Goal: Transaction & Acquisition: Obtain resource

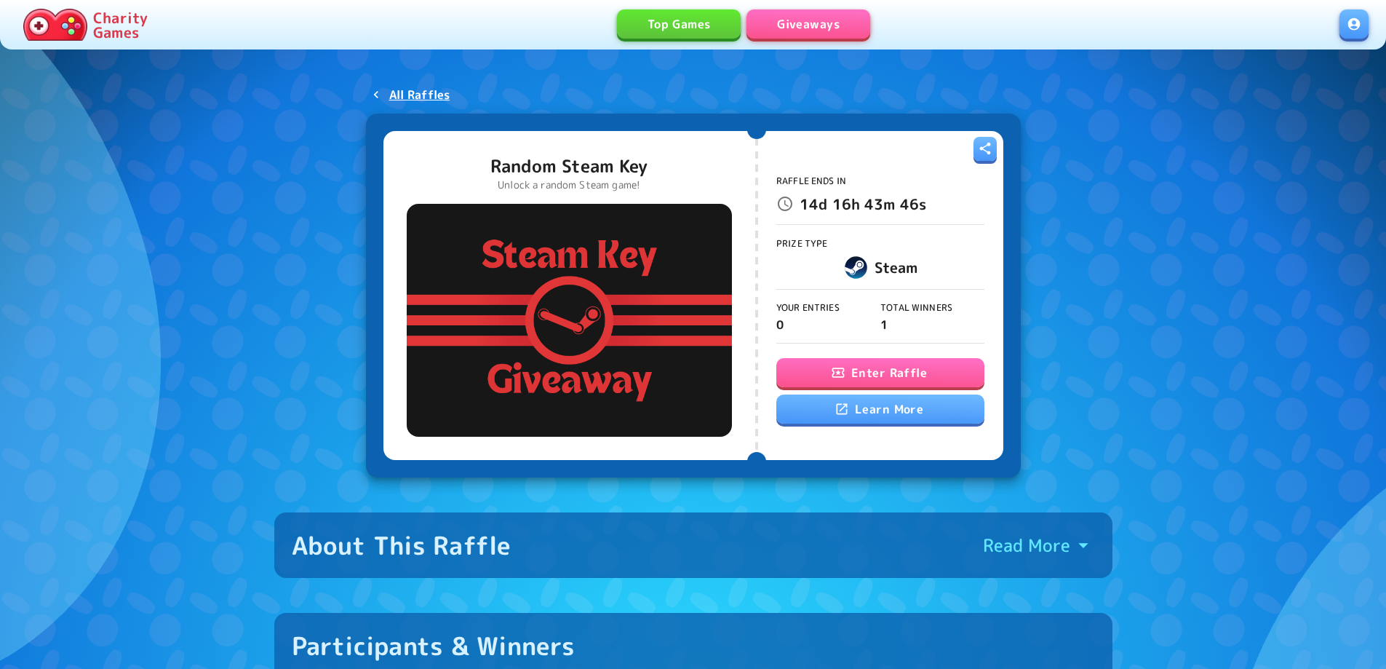
click at [876, 368] on button "Enter Raffle" at bounding box center [880, 372] width 208 height 29
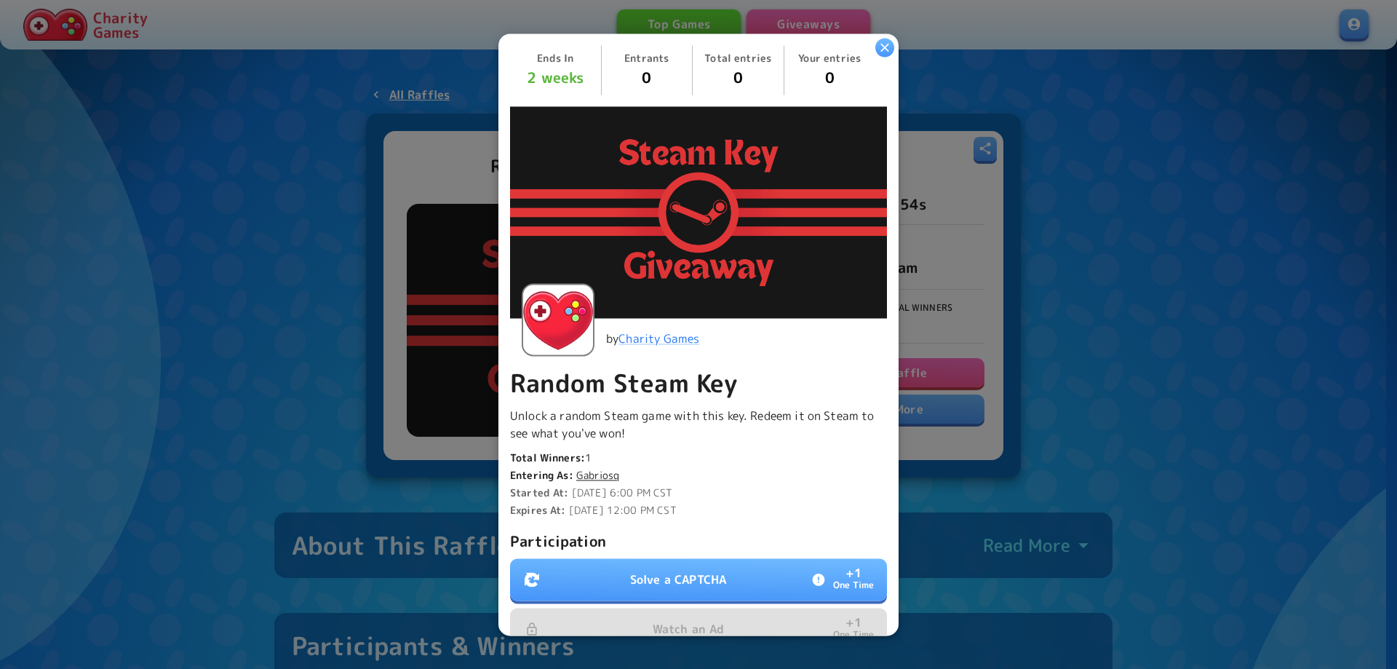
click at [706, 562] on button "Solve a CAPTCHA + 1 One Time" at bounding box center [698, 579] width 377 height 42
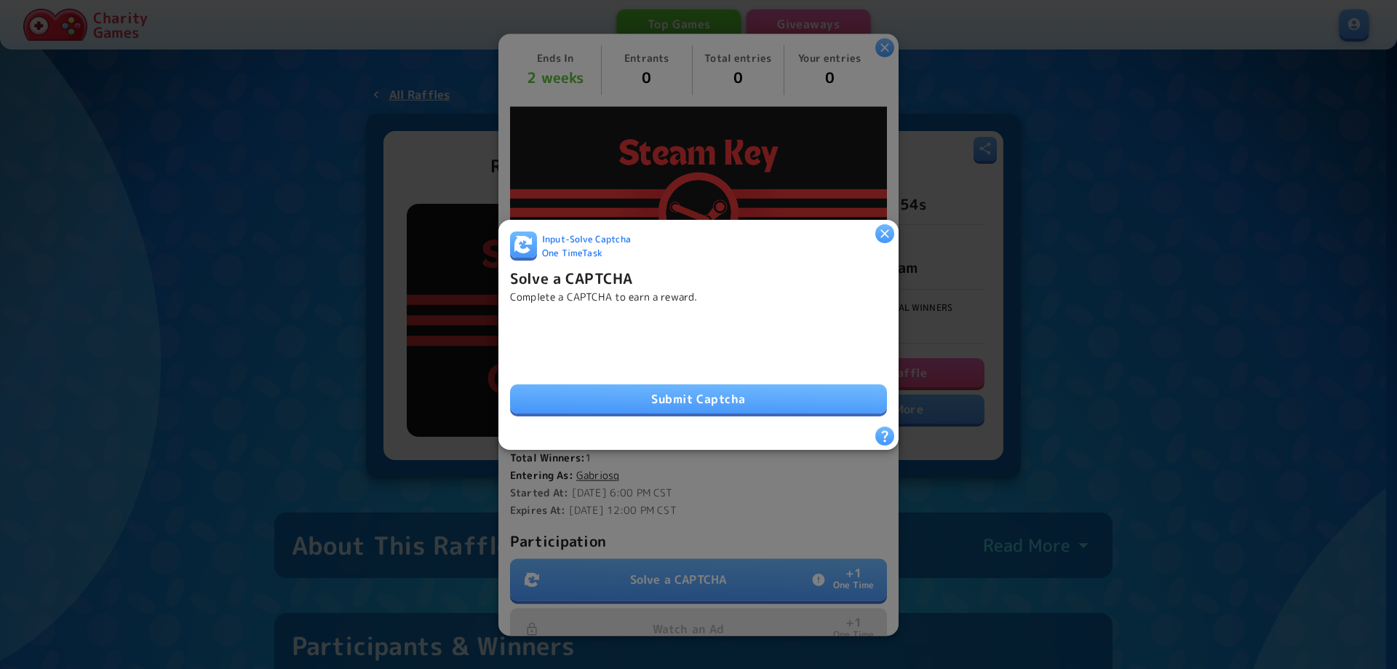
click at [698, 385] on button "Submit Captcha" at bounding box center [698, 398] width 377 height 29
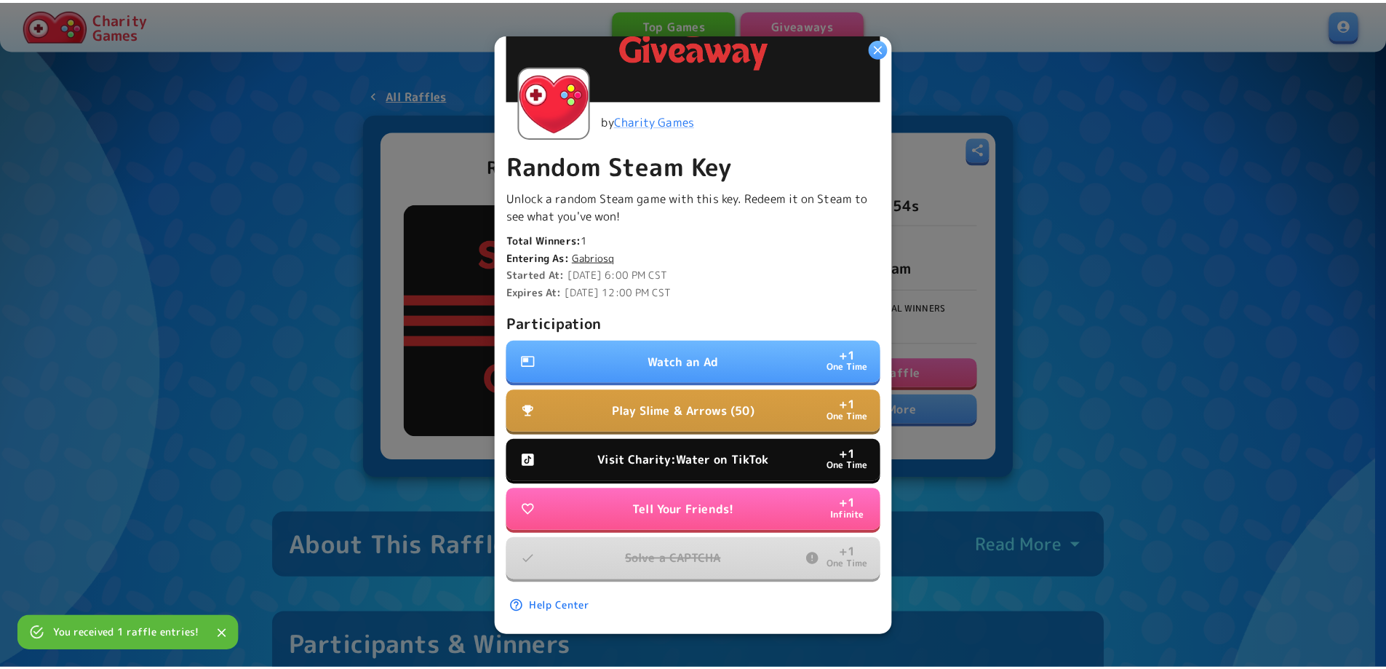
scroll to position [225, 0]
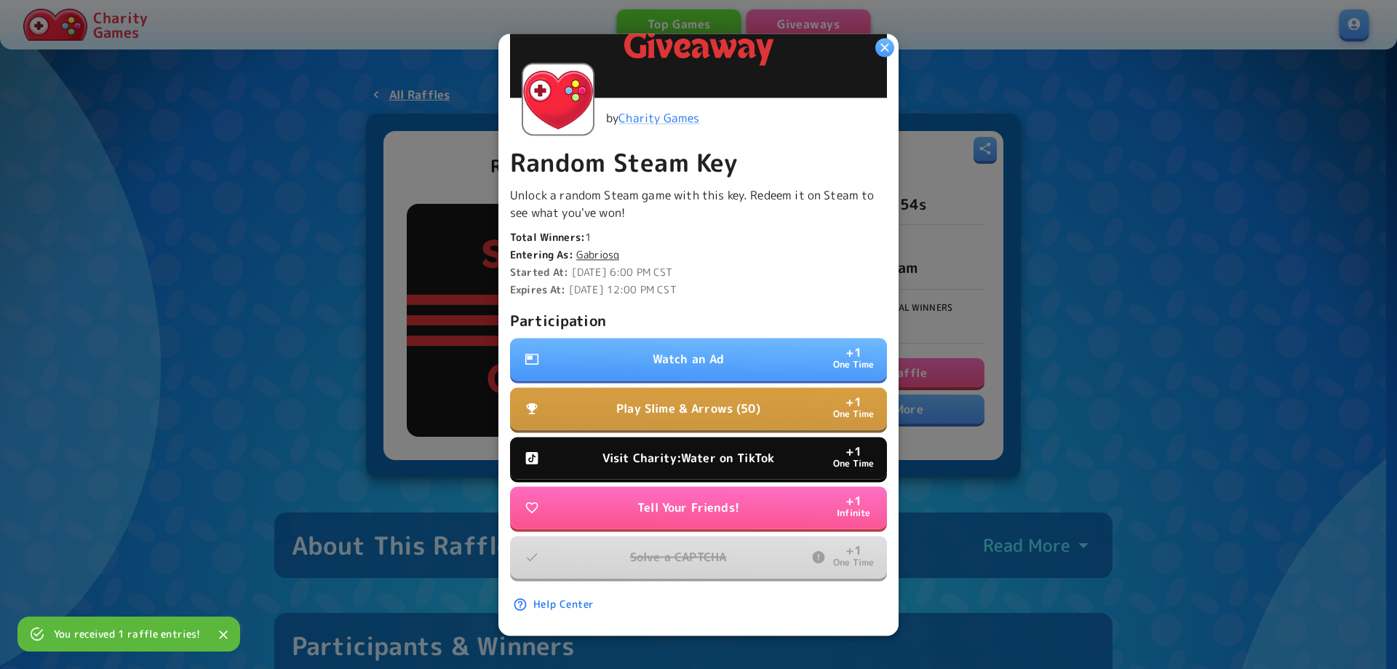
click at [664, 338] on button "Watch an Ad + 1 One Time" at bounding box center [698, 359] width 377 height 42
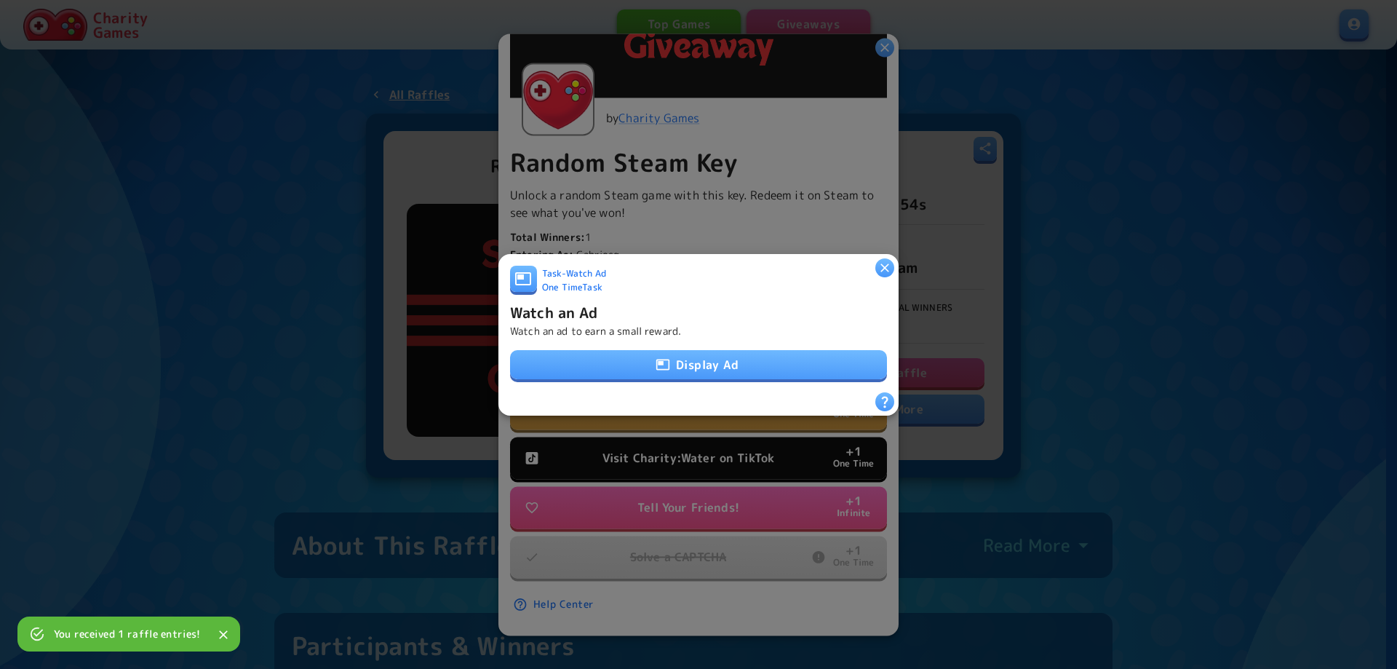
click at [677, 359] on button "Display Ad" at bounding box center [698, 364] width 377 height 29
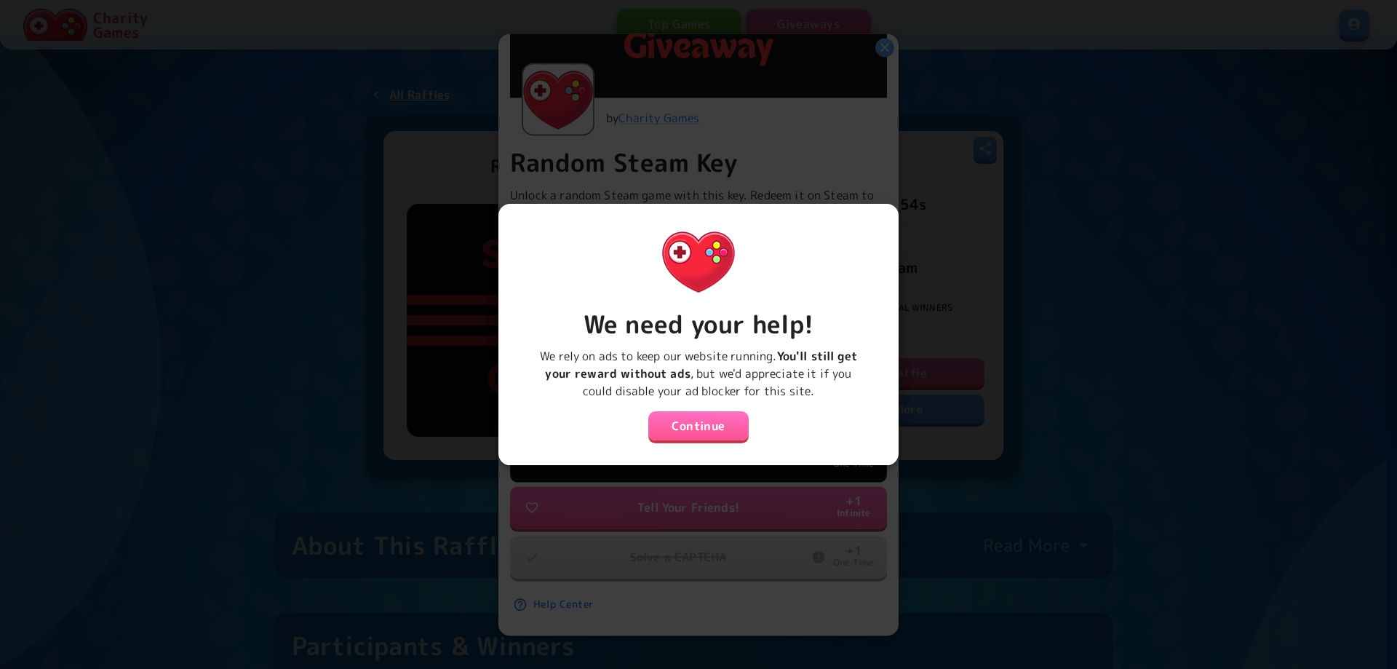
click at [709, 431] on button "Continue" at bounding box center [698, 425] width 100 height 29
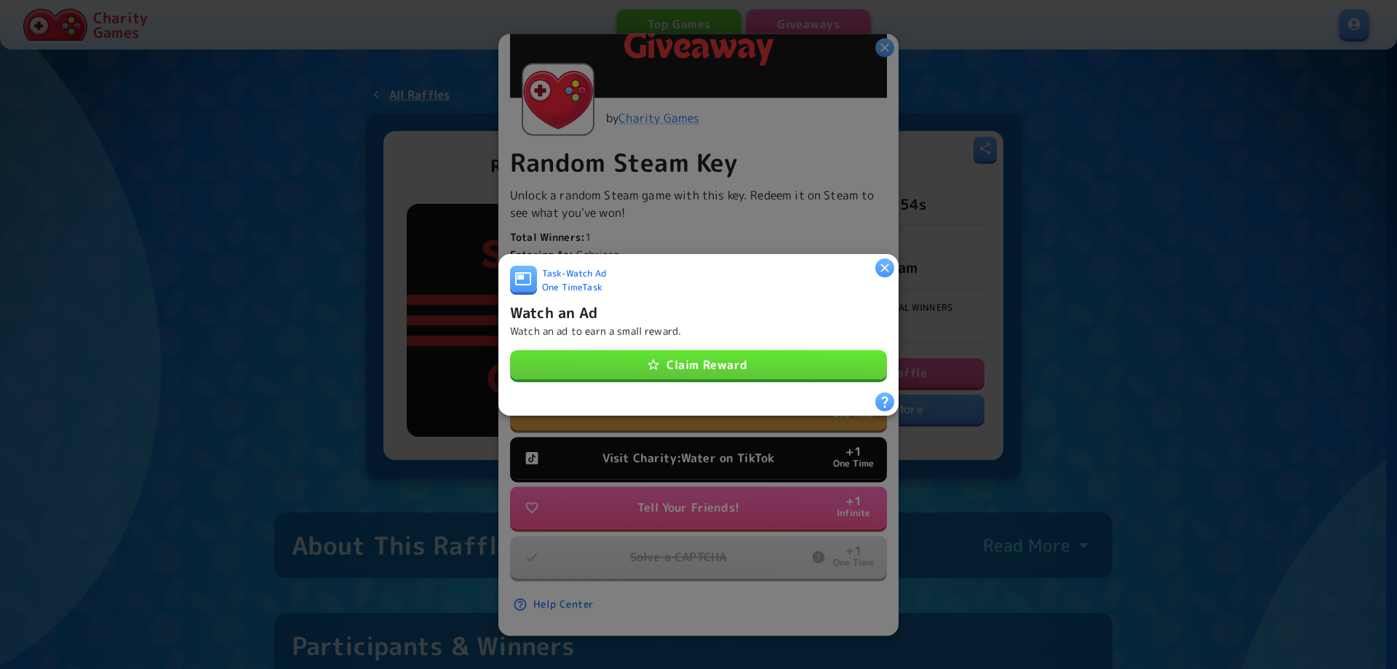
click at [739, 366] on button "Claim Reward" at bounding box center [698, 364] width 377 height 29
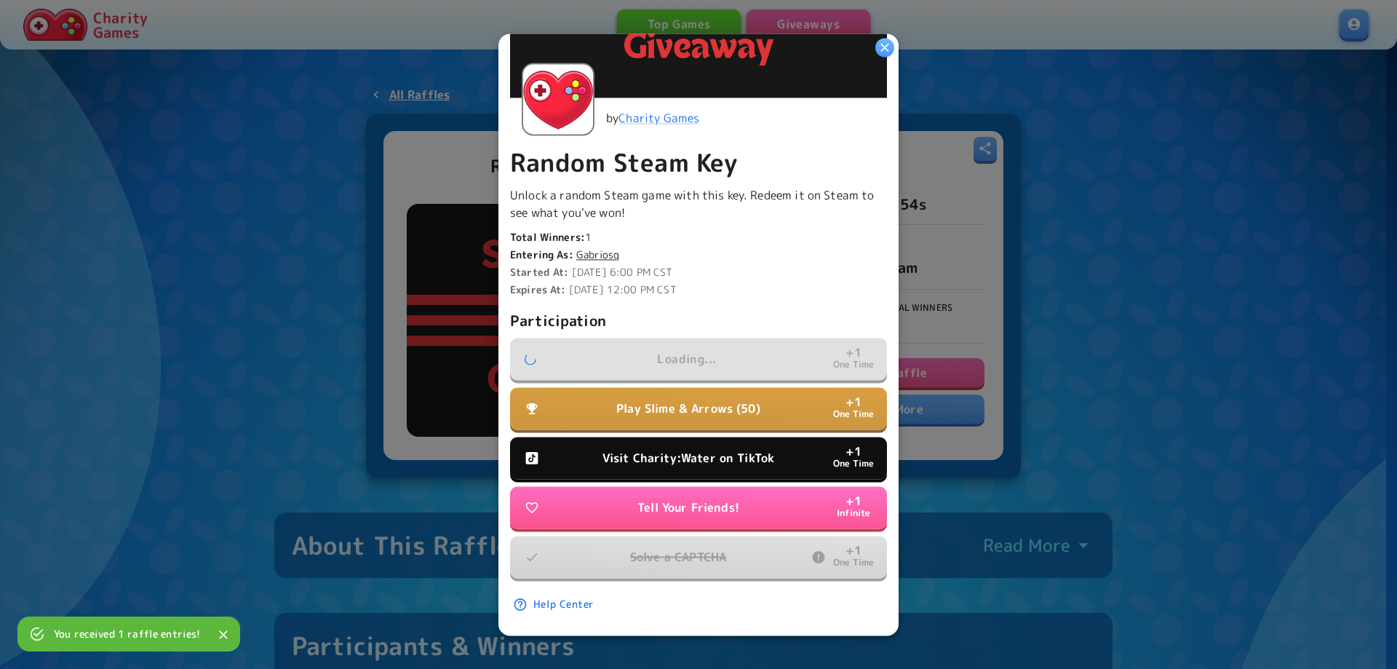
click at [663, 436] on button "Visit Charity:Water on TikTok + 1 One Time" at bounding box center [698, 457] width 377 height 42
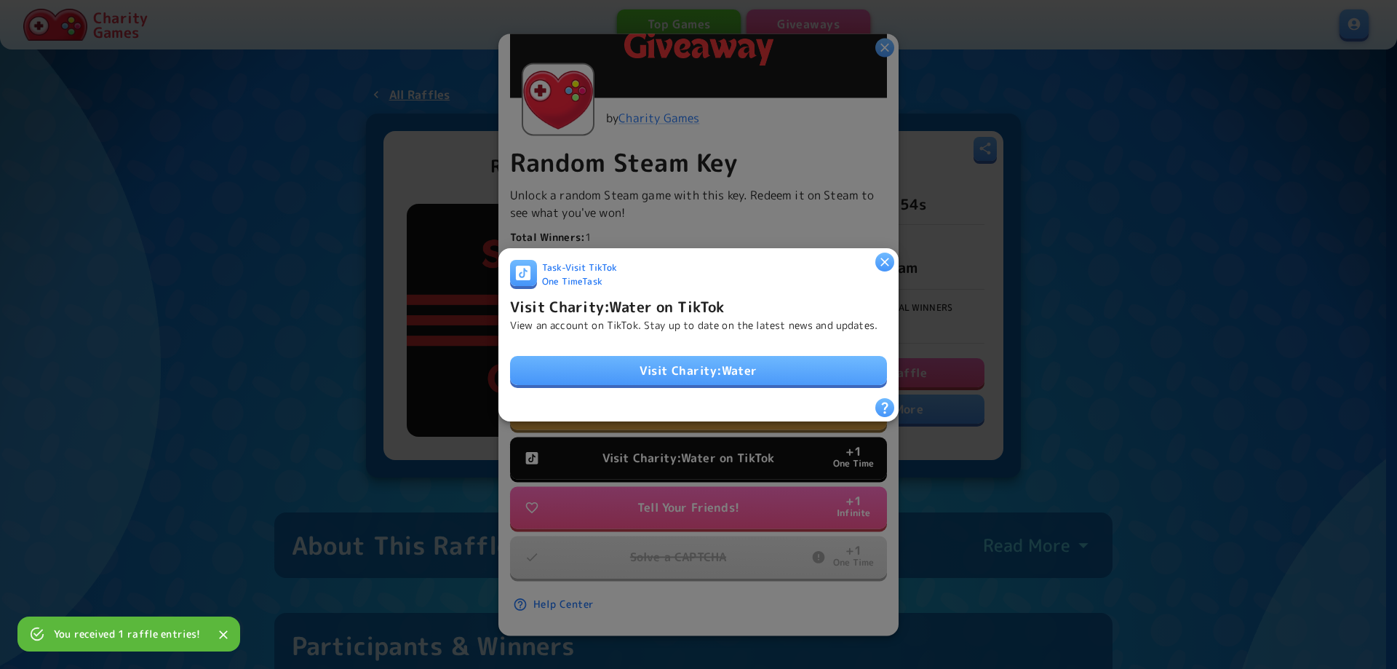
click at [709, 364] on link "Visit Charity:Water" at bounding box center [698, 370] width 377 height 29
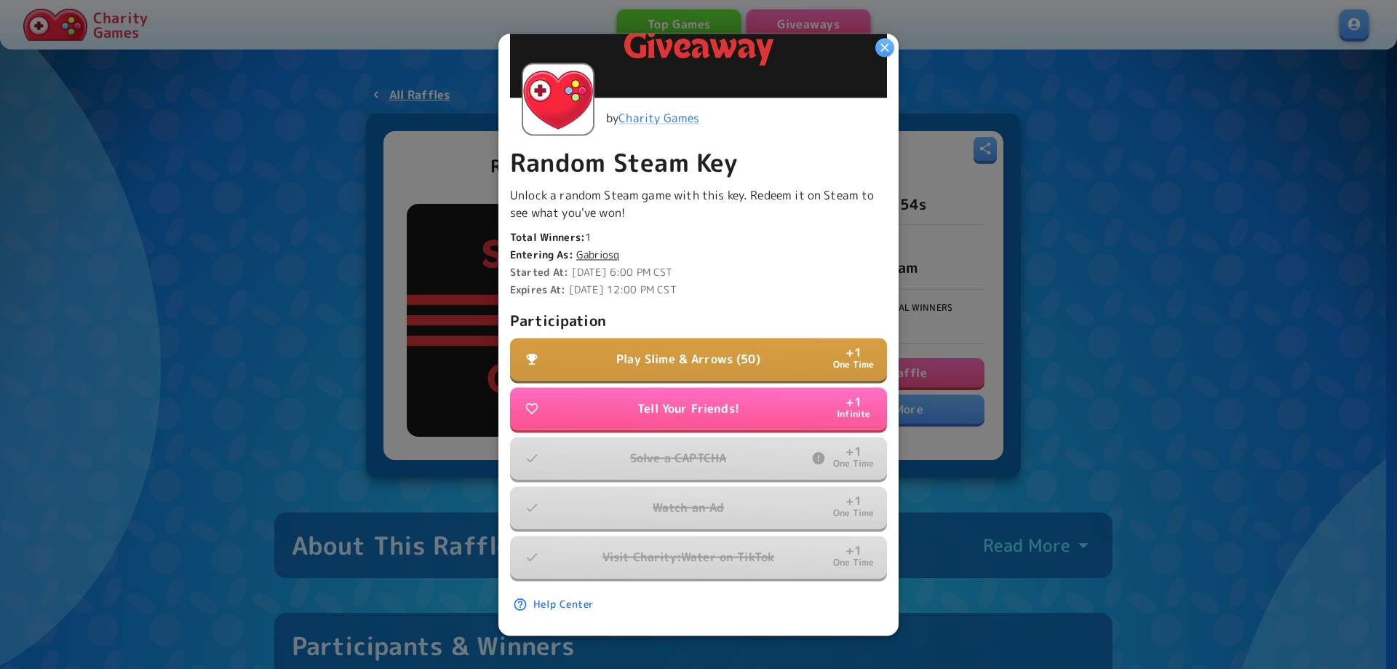
click at [678, 350] on p "Play Slime & Arrows (50)" at bounding box center [688, 358] width 144 height 17
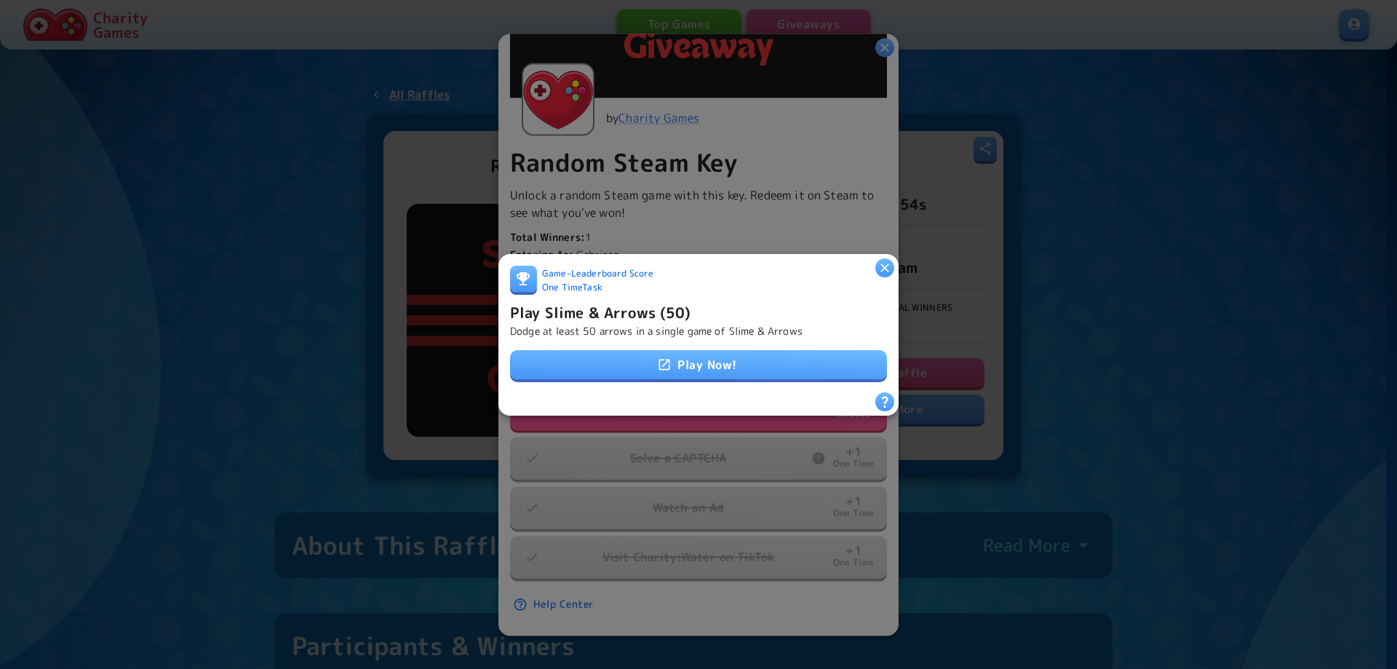
click at [650, 365] on link "Play Now!" at bounding box center [698, 364] width 377 height 29
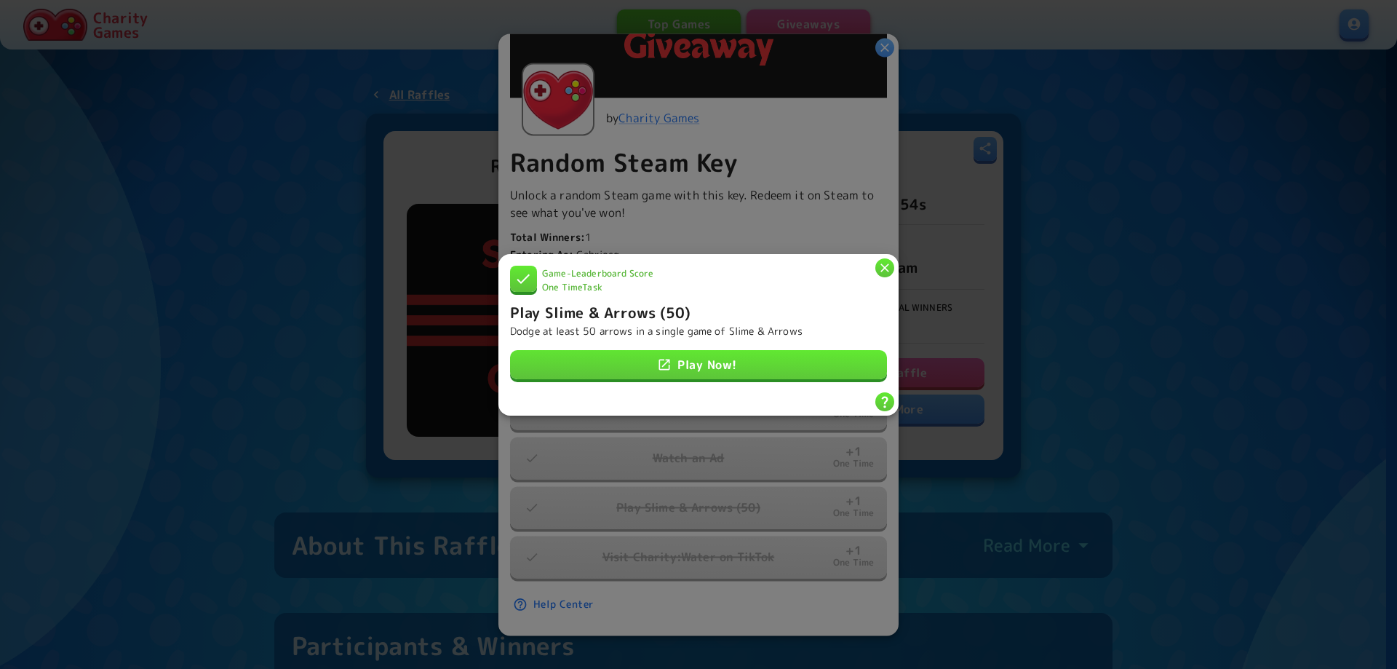
click at [1119, 352] on div at bounding box center [698, 334] width 1397 height 669
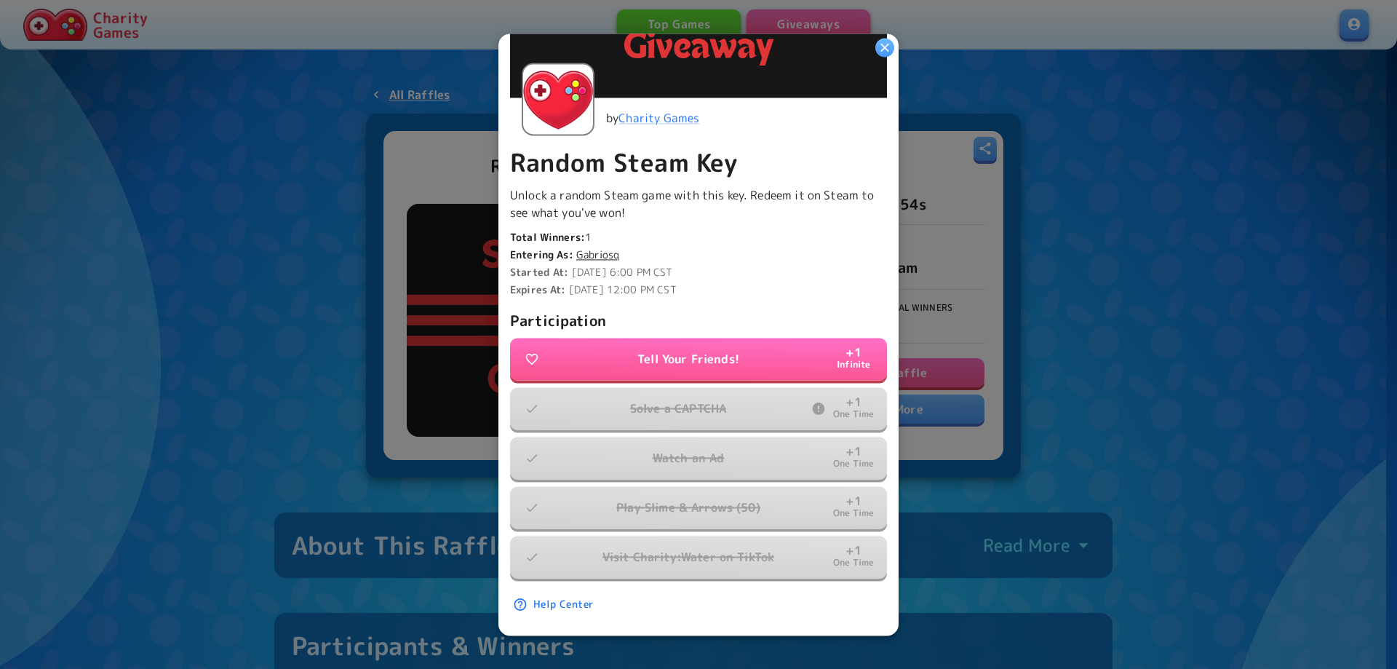
click at [1115, 352] on div at bounding box center [698, 334] width 1397 height 669
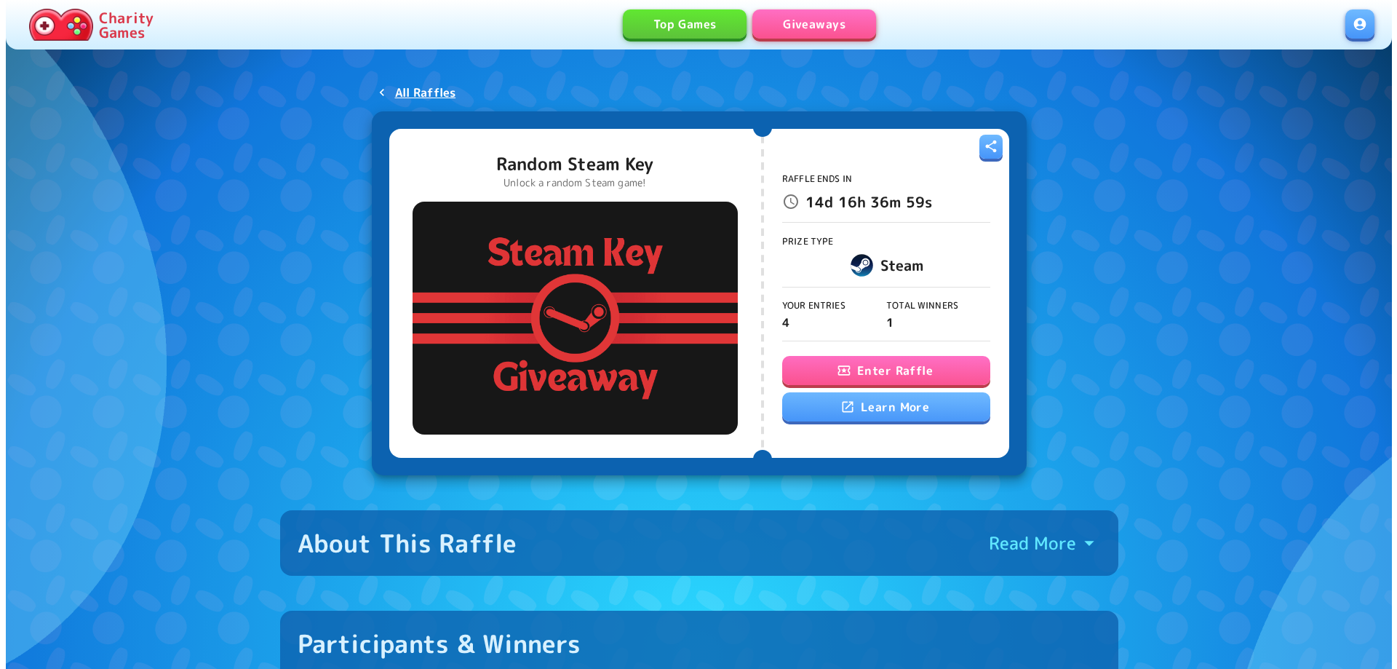
scroll to position [0, 0]
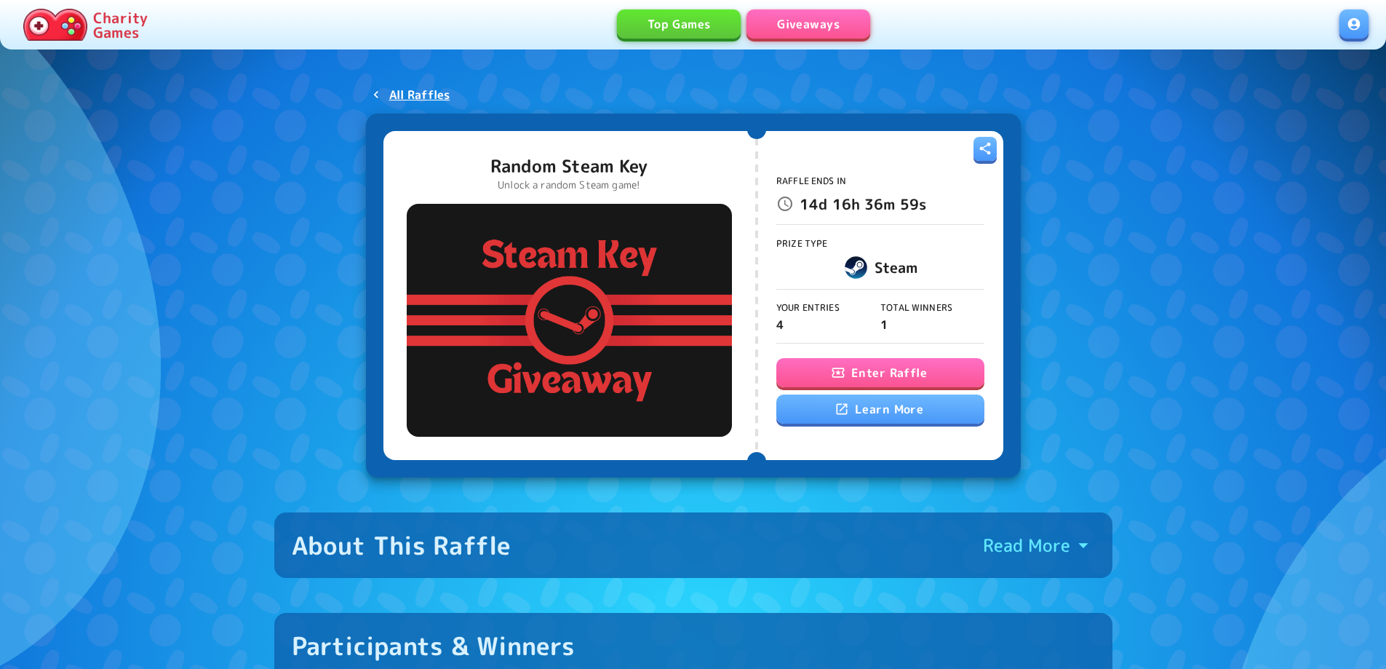
click at [876, 362] on button "Enter Raffle" at bounding box center [880, 372] width 208 height 29
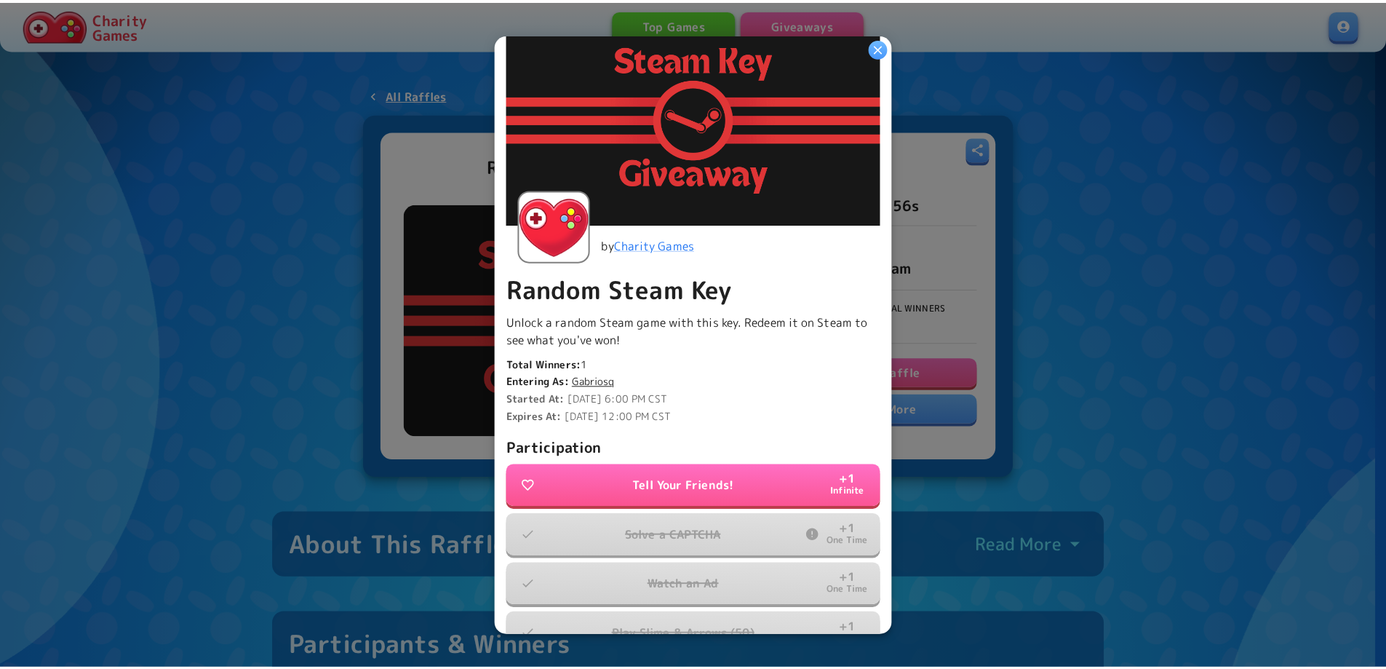
scroll to position [225, 0]
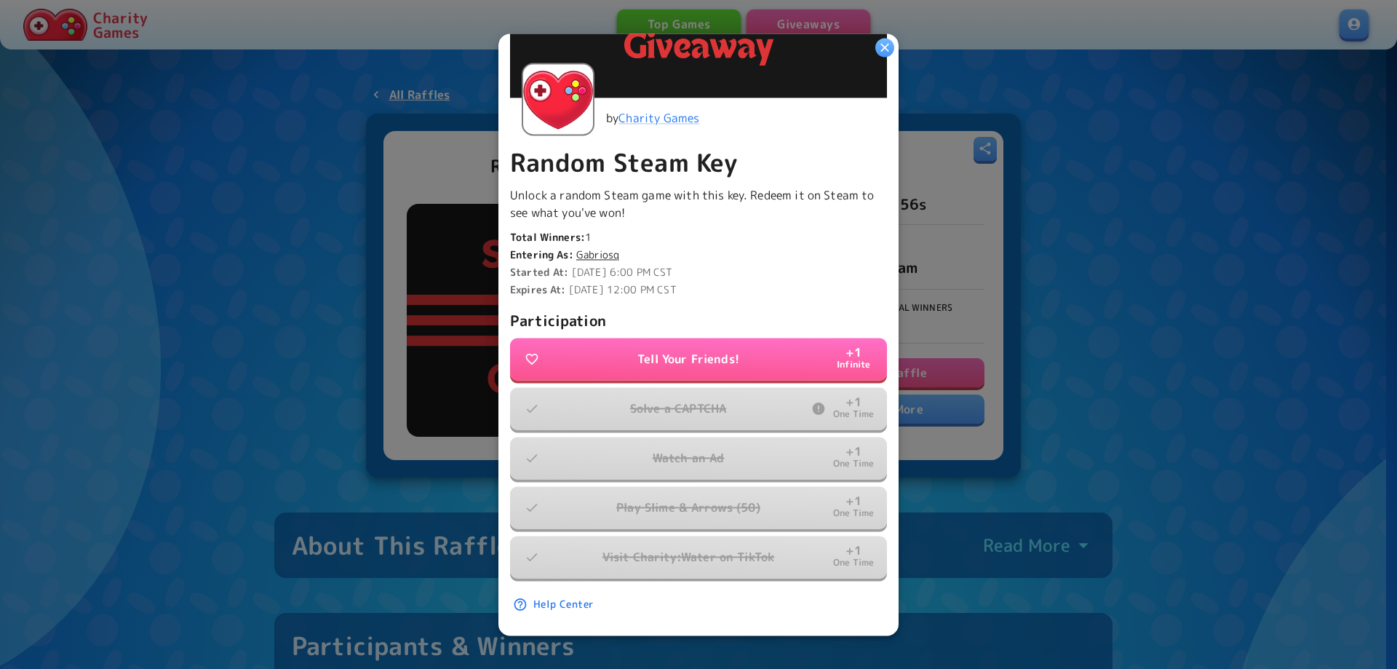
click at [1143, 369] on div at bounding box center [698, 334] width 1397 height 669
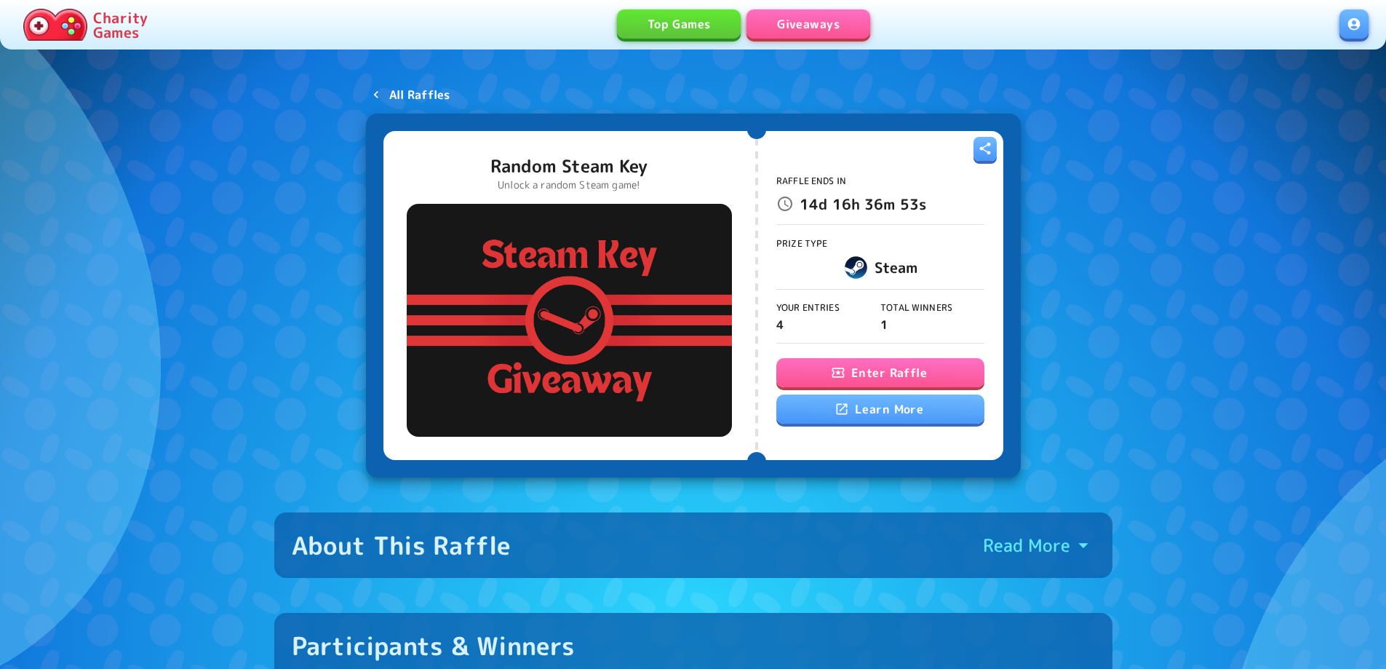
click at [410, 94] on p "All Raffles" at bounding box center [419, 94] width 61 height 17
